Goal: Information Seeking & Learning: Learn about a topic

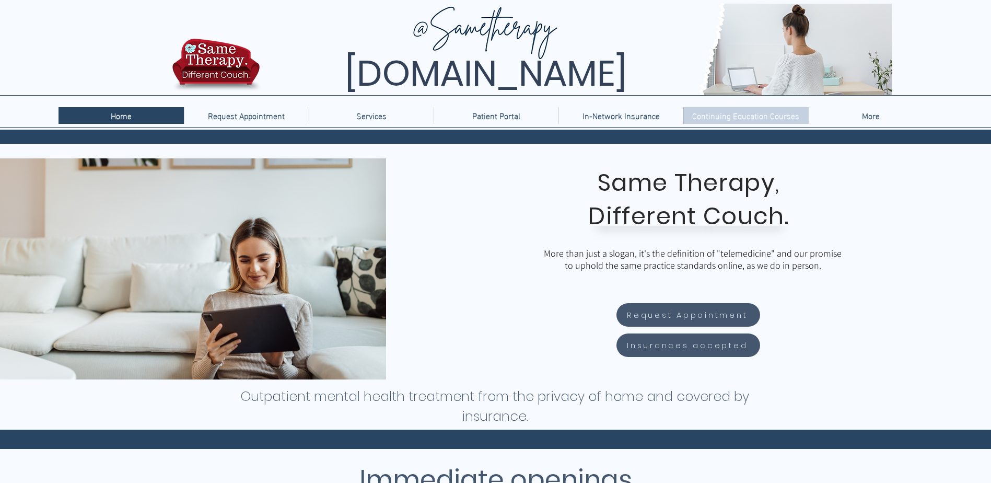
click at [738, 114] on p "Continuing Education Courses" at bounding box center [746, 115] width 118 height 17
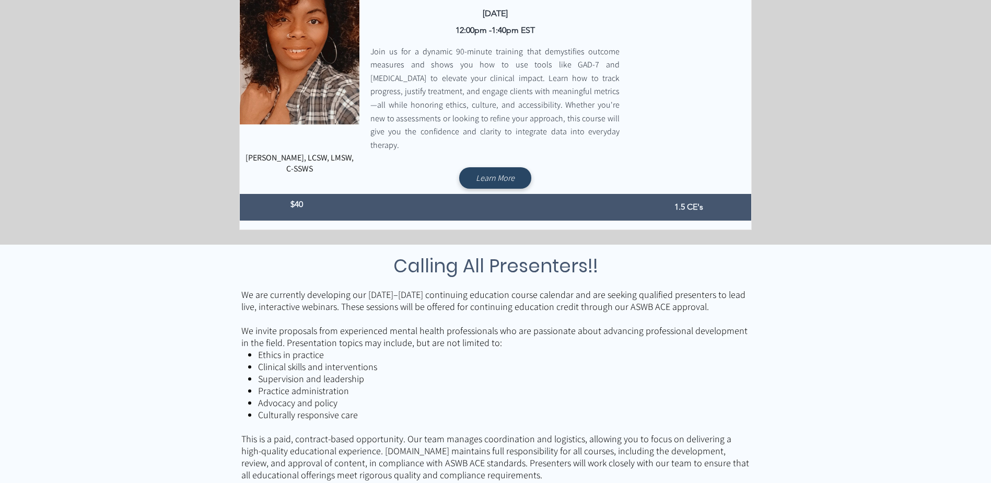
scroll to position [418, 0]
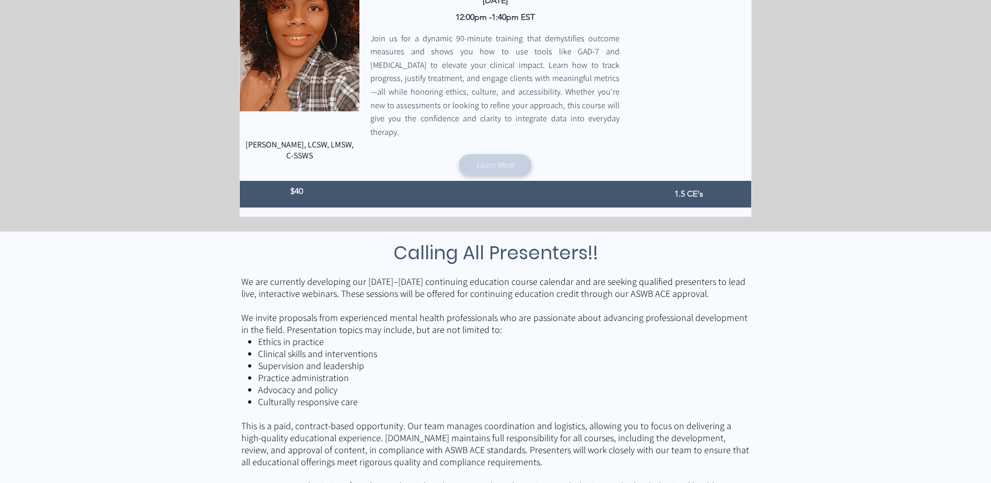
click at [494, 154] on link "Learn More" at bounding box center [495, 164] width 72 height 21
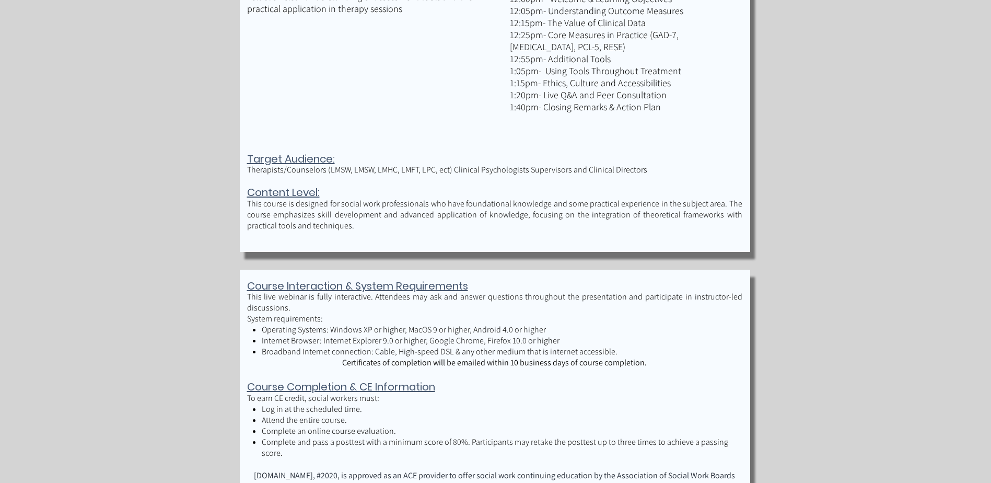
scroll to position [993, 0]
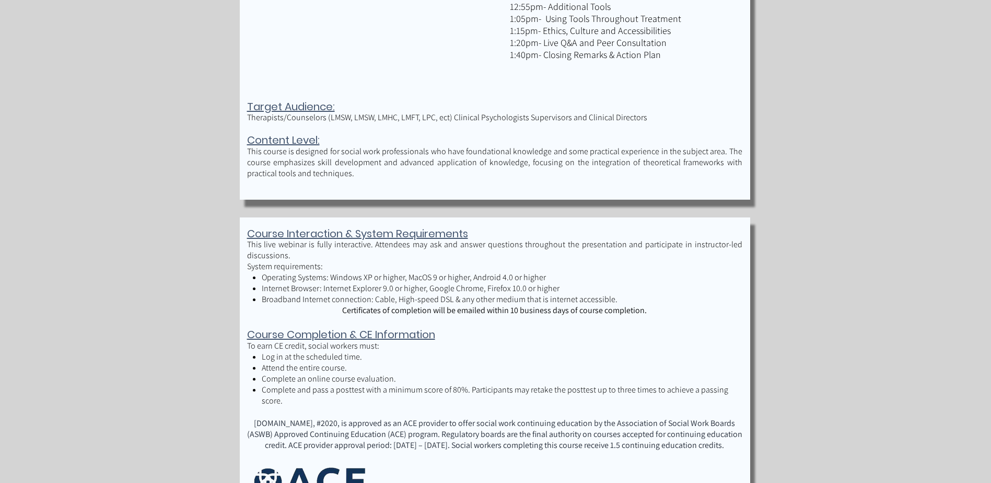
click at [387, 117] on span "Therapists/Counselors (LMSW, LMSW, LMHC, LMFT, LPC, ect) Clinical Psychologists…" at bounding box center [447, 117] width 400 height 11
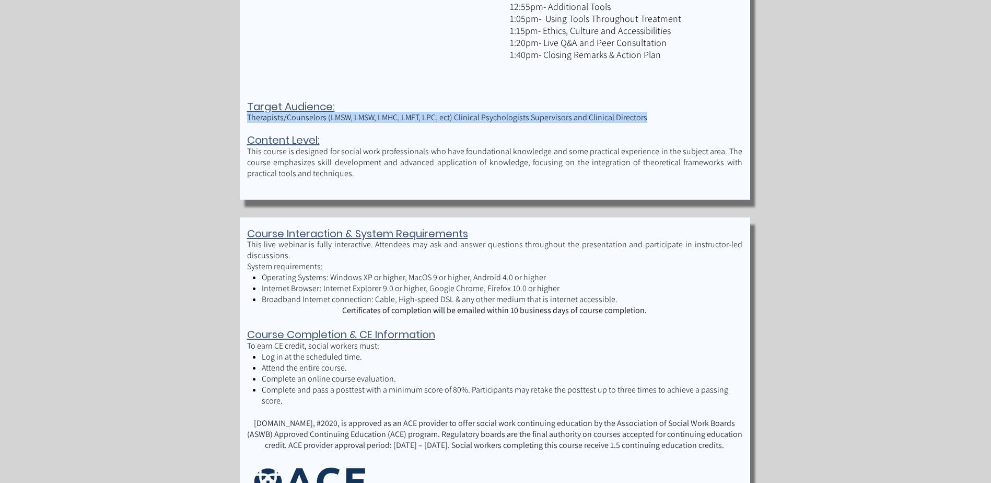
click at [387, 117] on span "Therapists/Counselors (LMSW, LMSW, LMHC, LMFT, LPC, ect) Clinical Psychologists…" at bounding box center [447, 117] width 400 height 11
copy span "Therapists/Counselors (LMSW, LMSW, LMHC, LMFT, LPC, ect) Clinical Psychologists…"
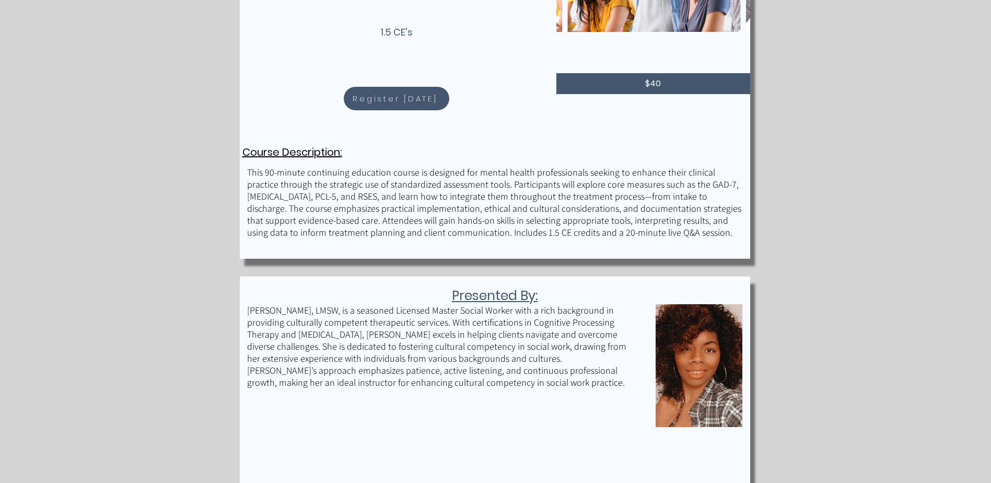
scroll to position [261, 0]
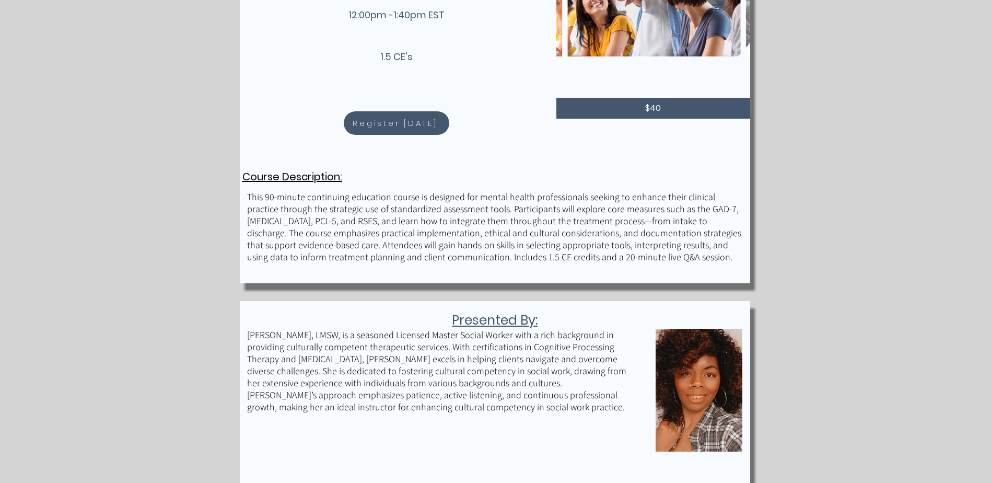
click at [289, 177] on span "Course Description:" at bounding box center [292, 176] width 100 height 15
copy span "Course Description:"
click at [490, 321] on span "Presented By:" at bounding box center [495, 320] width 86 height 18
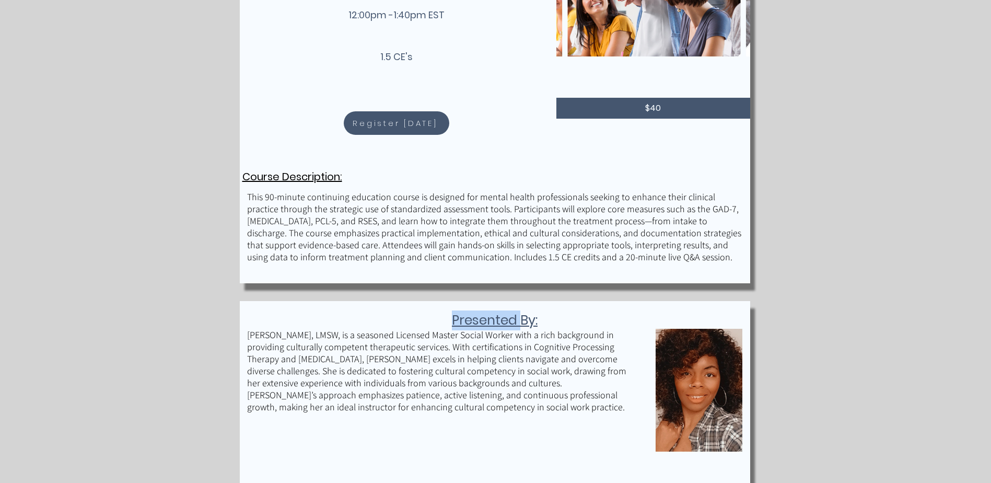
click at [490, 321] on span "Presented By:" at bounding box center [495, 320] width 86 height 18
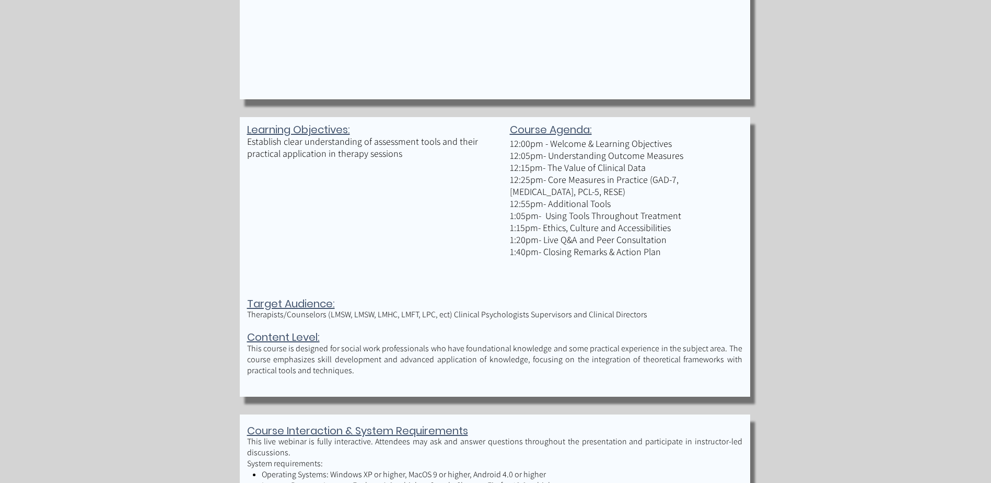
scroll to position [784, 0]
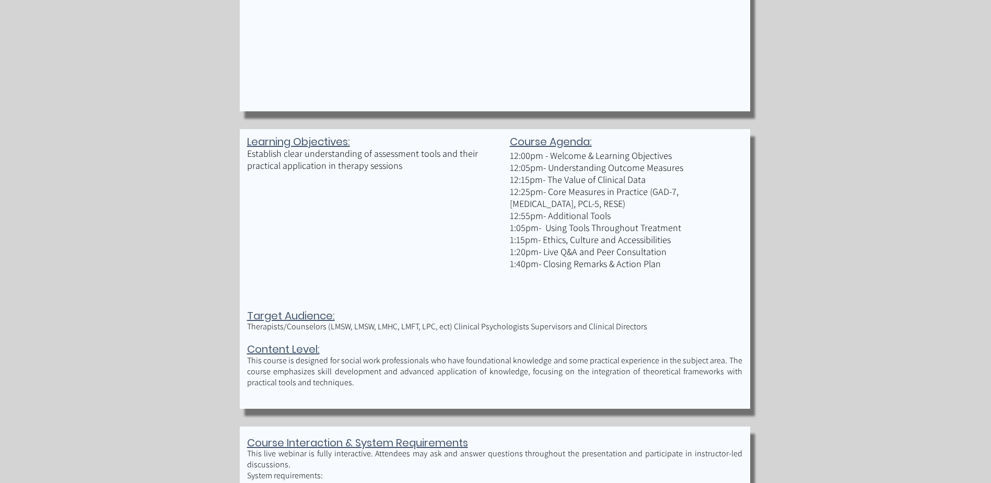
click at [468, 324] on span "Therapists/Counselors (LMSW, LMSW, LMHC, LMFT, LPC, ect) Clinical Psychologists…" at bounding box center [447, 326] width 400 height 11
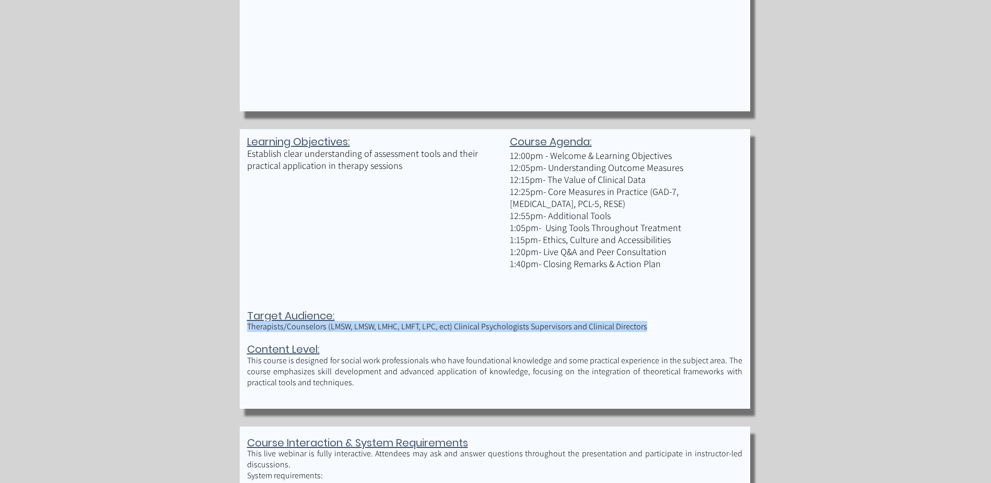
click at [468, 324] on span "Therapists/Counselors (LMSW, LMSW, LMHC, LMFT, LPC, ect) Clinical Psychologists…" at bounding box center [447, 326] width 400 height 11
copy span "Therapists/Counselors (LMSW, LMSW, LMHC, LMFT, LPC, ect) Clinical Psychologists…"
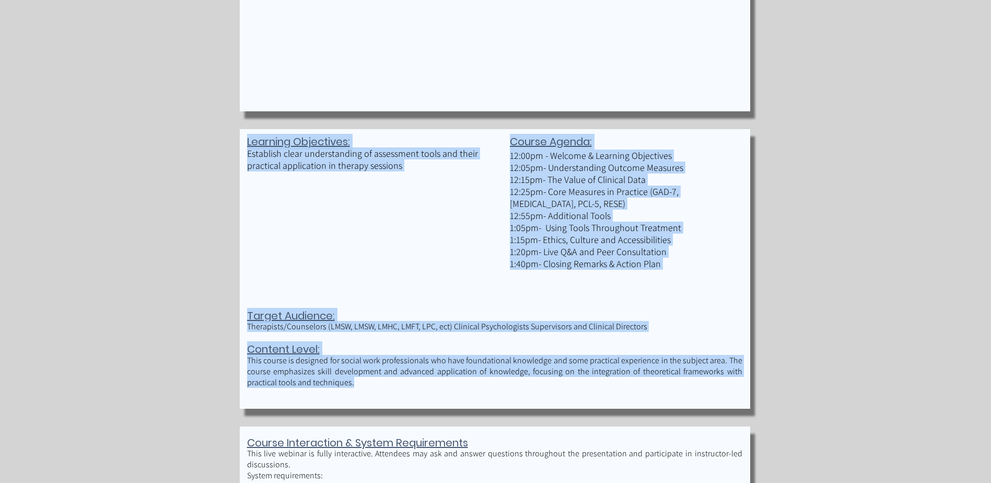
drag, startPoint x: 244, startPoint y: 353, endPoint x: 341, endPoint y: 382, distance: 101.0
click at [341, 382] on div "Learning Objectives: Establish clear understanding of assessment tools and thei…" at bounding box center [495, 269] width 510 height 280
drag, startPoint x: 341, startPoint y: 382, endPoint x: 314, endPoint y: 369, distance: 29.7
click at [314, 369] on p "This course is designed for social work professionals who have foundational kno…" at bounding box center [494, 371] width 495 height 33
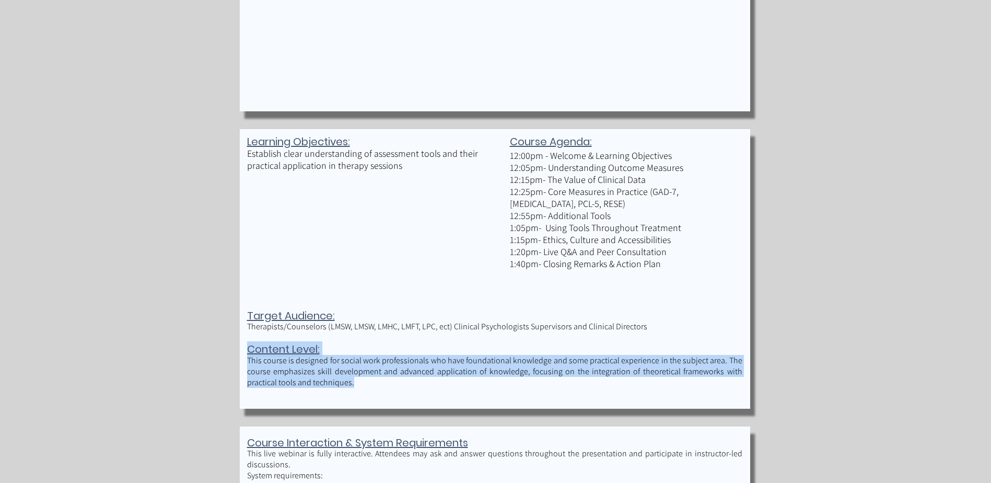
drag, startPoint x: 248, startPoint y: 351, endPoint x: 327, endPoint y: 383, distance: 85.8
click at [327, 383] on div "Content Level: This course is designed for social work professionals who have f…" at bounding box center [494, 364] width 495 height 47
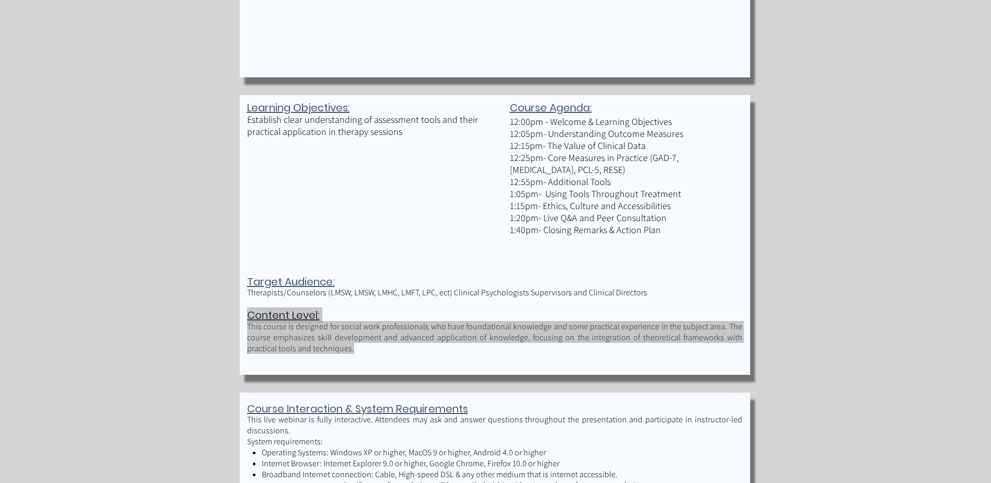
scroll to position [836, 0]
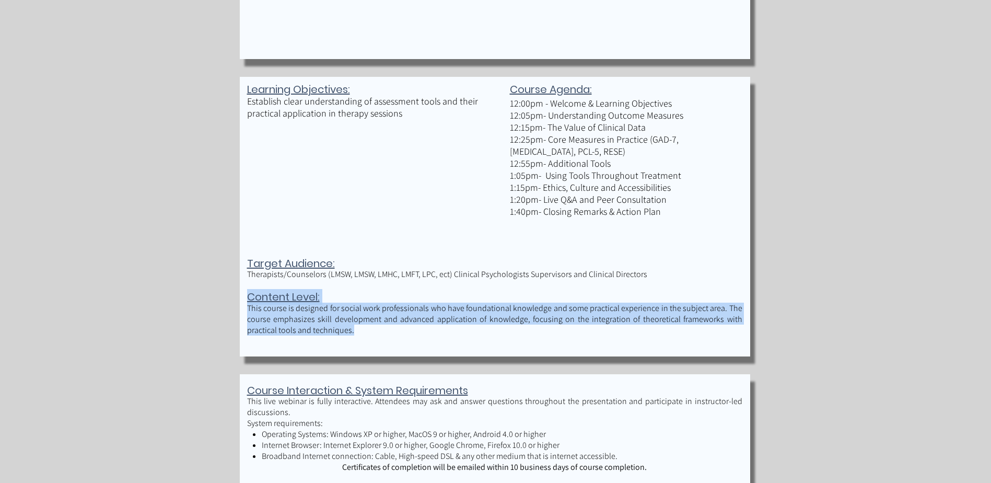
copy div "Content Level: This course is designed for social work professionals who have f…"
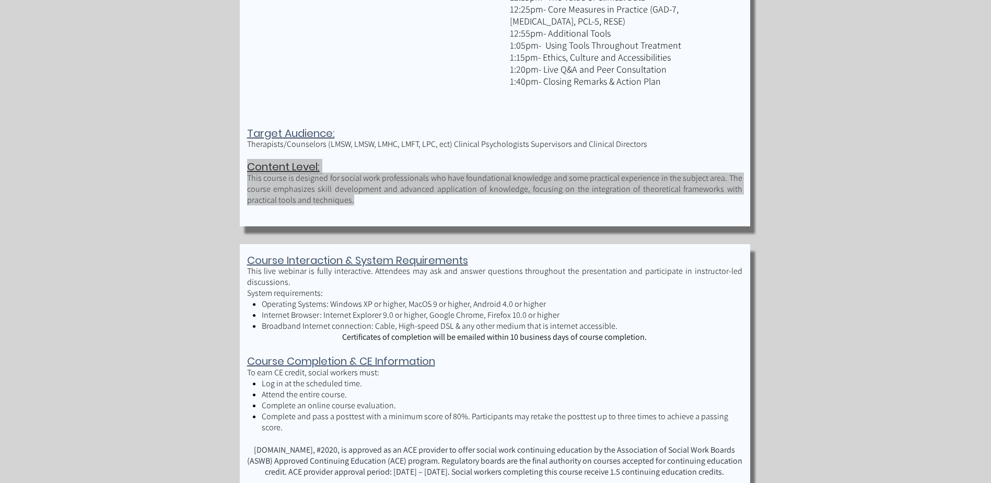
scroll to position [993, 0]
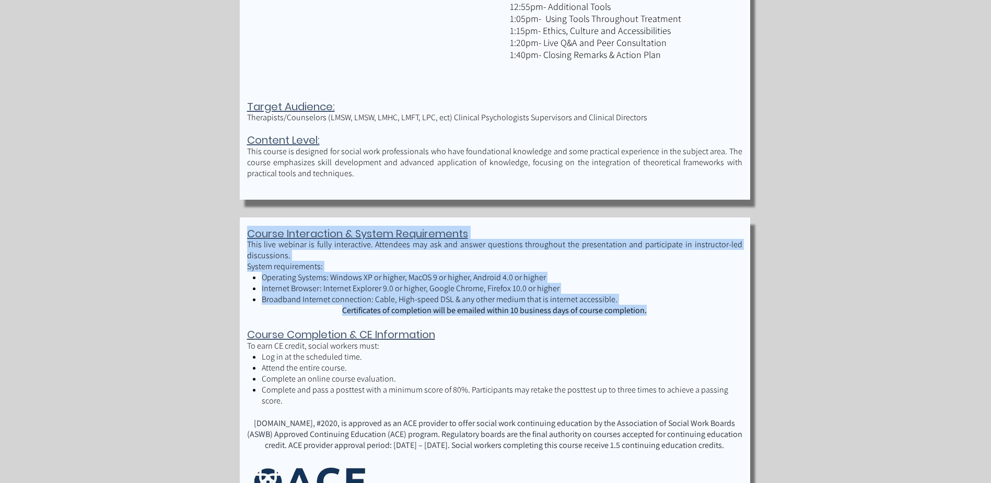
drag, startPoint x: 248, startPoint y: 231, endPoint x: 652, endPoint y: 306, distance: 410.2
click at [652, 306] on div "Course Interaction & System Requirements This live webinar is fully interactive…" at bounding box center [494, 271] width 495 height 90
copy div "Course Interaction & System Requirements This live webinar is fully interactive…"
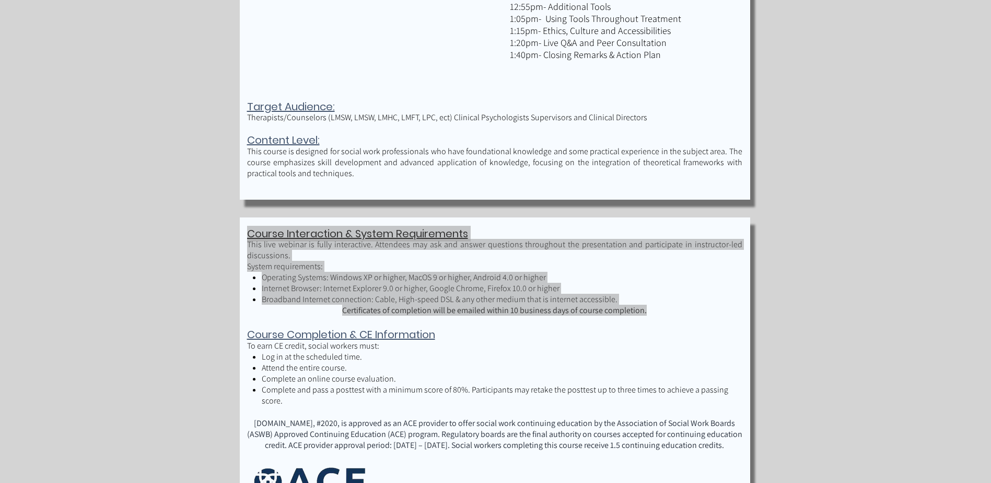
scroll to position [1097, 0]
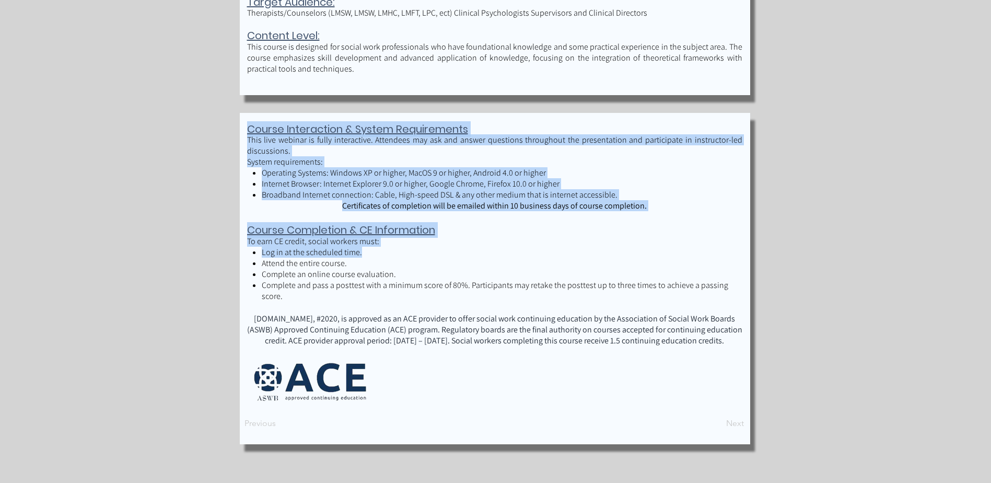
drag, startPoint x: 246, startPoint y: 229, endPoint x: 369, endPoint y: 251, distance: 125.2
click at [369, 251] on div "Course Interaction & System Requirements This live webinar is fully interactive…" at bounding box center [495, 278] width 510 height 331
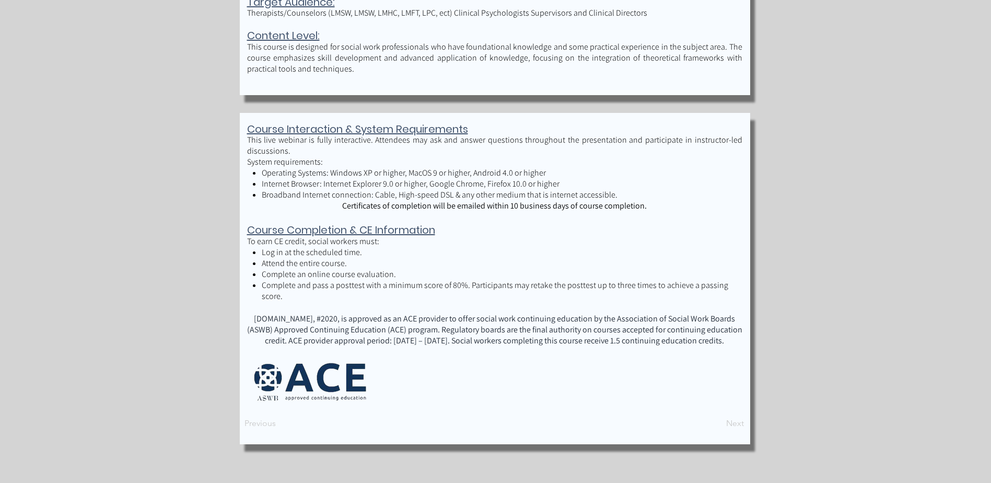
drag, startPoint x: 369, startPoint y: 251, endPoint x: 340, endPoint y: 256, distance: 29.2
click at [358, 270] on p "Complete an online course evaluation." at bounding box center [502, 274] width 480 height 11
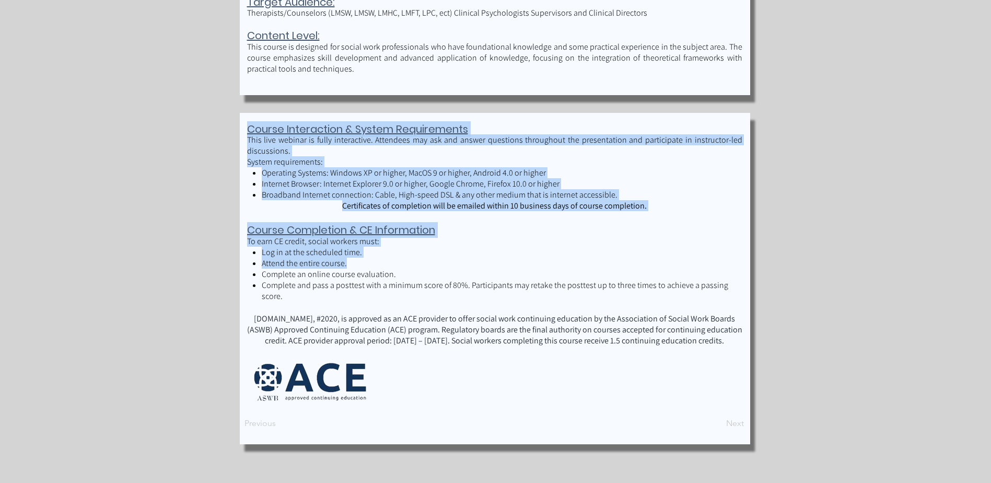
drag, startPoint x: 248, startPoint y: 231, endPoint x: 387, endPoint y: 268, distance: 143.3
click at [387, 268] on div "Course Interaction & System Requirements This live webinar is fully interactive…" at bounding box center [495, 278] width 510 height 331
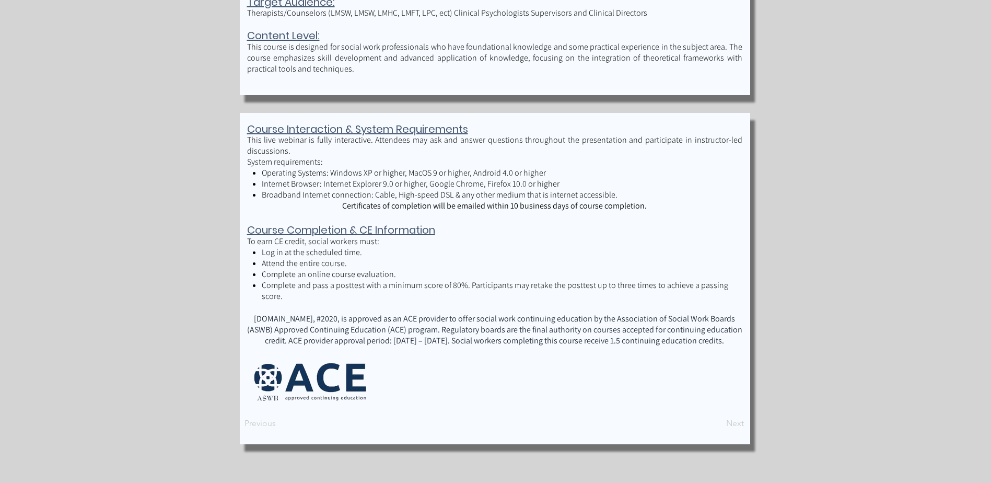
drag, startPoint x: 387, startPoint y: 268, endPoint x: 332, endPoint y: 270, distance: 54.4
click at [372, 288] on p "Complete and pass a posttest with a minimum score of 80%. Participants may reta…" at bounding box center [502, 291] width 480 height 22
drag, startPoint x: 247, startPoint y: 230, endPoint x: 539, endPoint y: 340, distance: 312.2
click at [539, 340] on div "Course Interaction & System Requirements This live webinar is fully interactive…" at bounding box center [495, 278] width 510 height 331
copy div "Course Completion & CE Information To earn CE credit, social workers must: Log …"
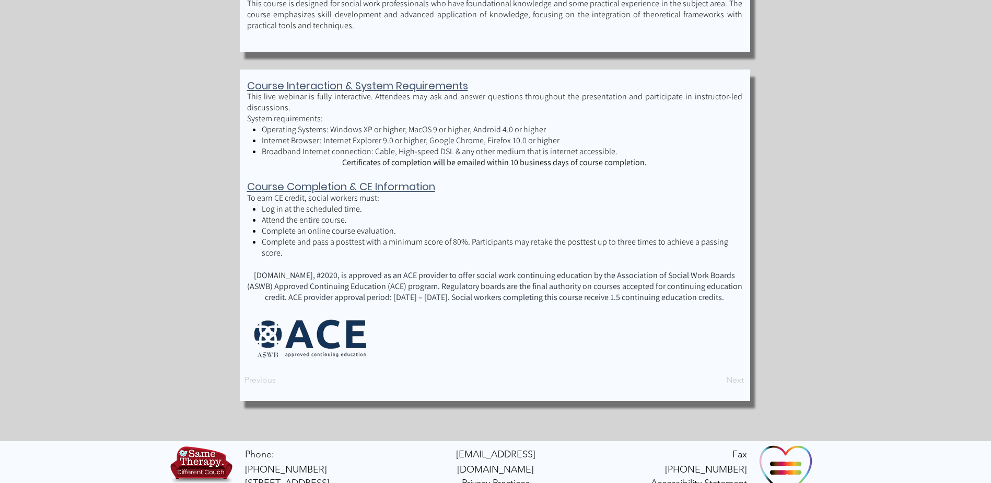
scroll to position [888, 0]
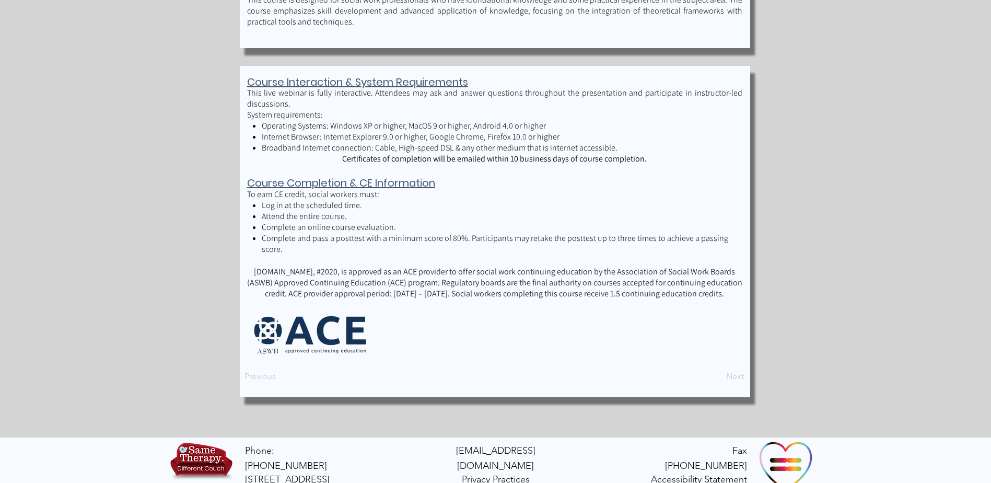
scroll to position [1157, 0]
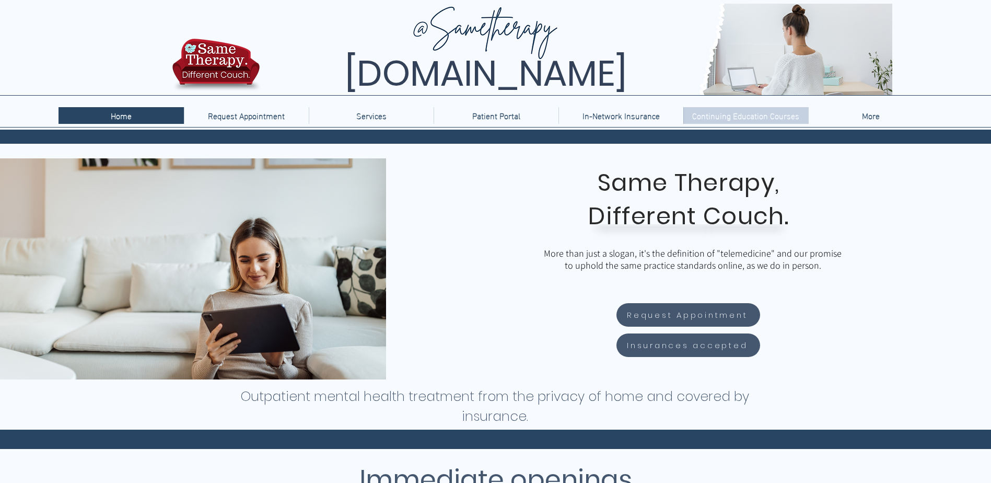
click at [736, 116] on p "Continuing Education Courses" at bounding box center [746, 115] width 118 height 17
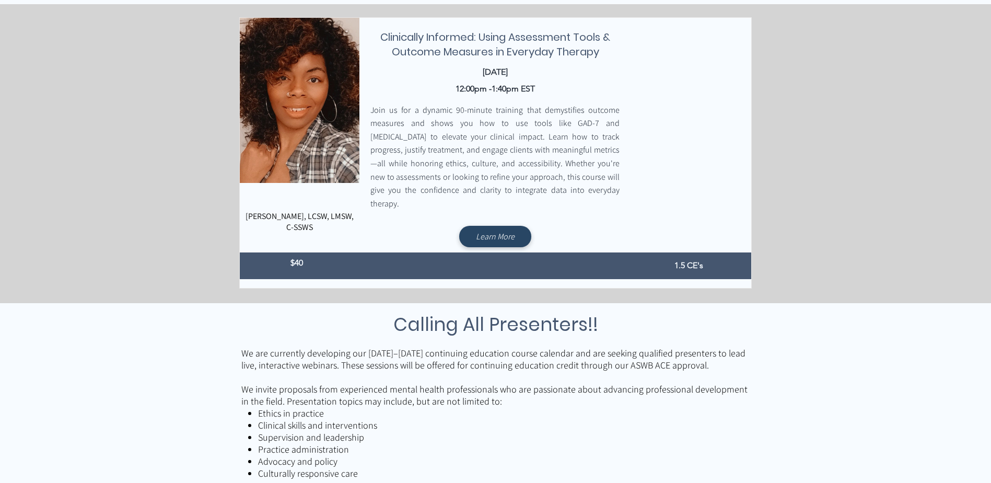
scroll to position [314, 0]
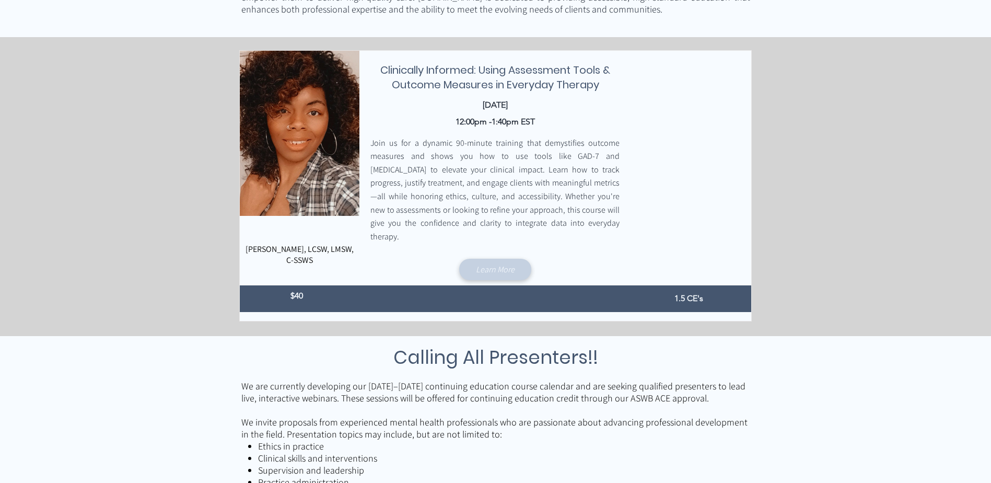
click at [483, 264] on span "Learn More" at bounding box center [495, 269] width 39 height 11
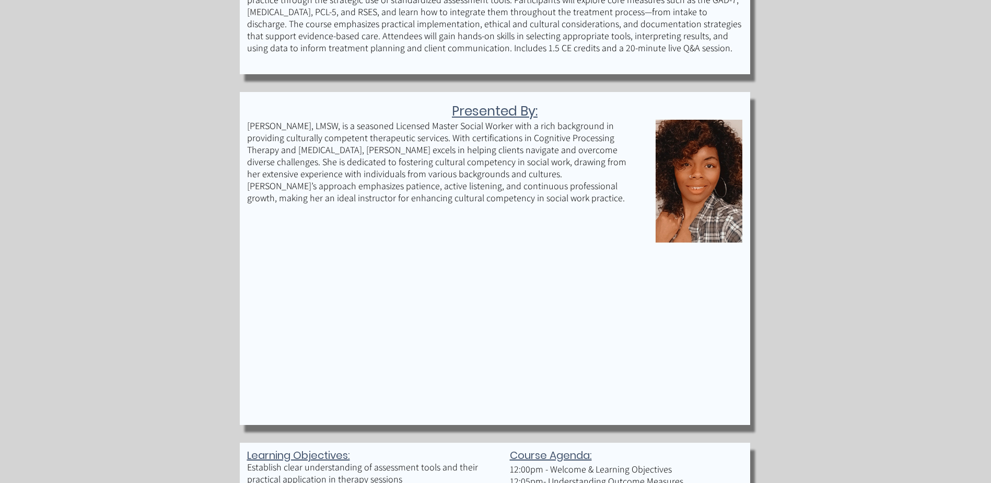
click at [178, 288] on div "main content" at bounding box center [495, 380] width 991 height 1443
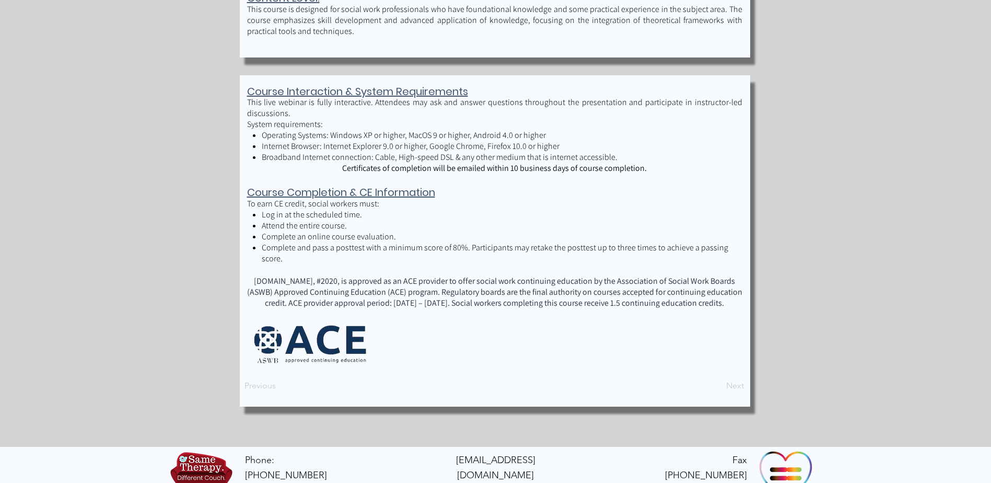
scroll to position [1157, 0]
